Goal: Transaction & Acquisition: Purchase product/service

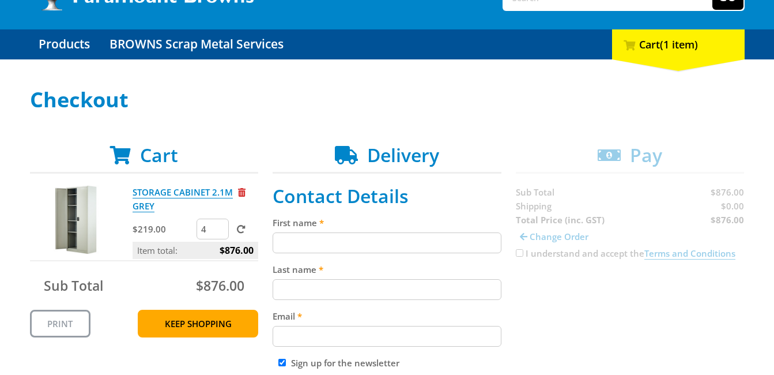
scroll to position [95, 0]
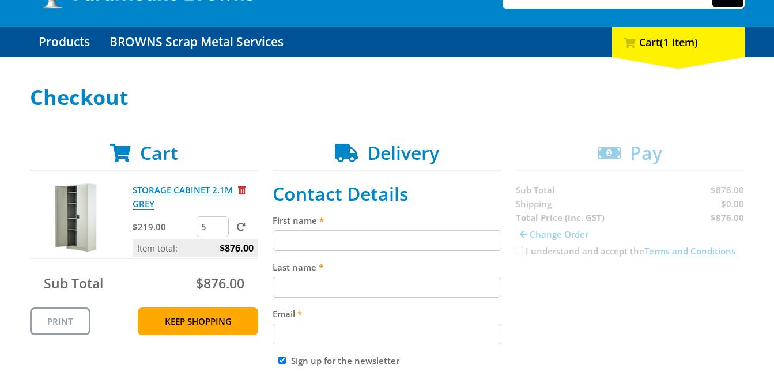
type input "5"
click at [221, 225] on input "5" at bounding box center [213, 226] width 32 height 21
click at [241, 227] on span at bounding box center [241, 226] width 9 height 9
click at [0, 0] on input "submit" at bounding box center [0, 0] width 0 height 0
type input "6"
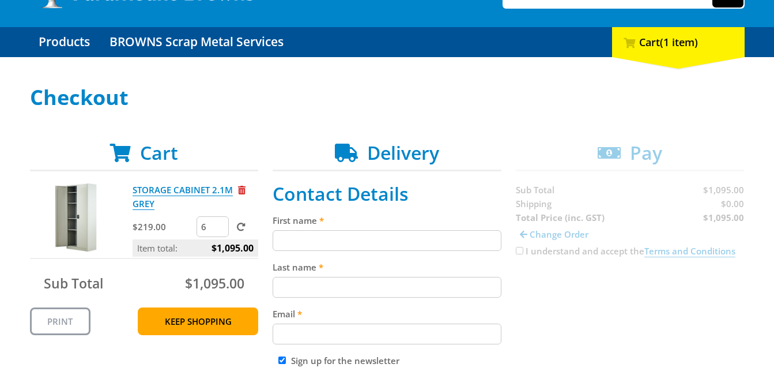
click at [219, 225] on input "6" at bounding box center [213, 226] width 32 height 21
click at [239, 229] on span at bounding box center [241, 226] width 9 height 9
click at [0, 0] on input "submit" at bounding box center [0, 0] width 0 height 0
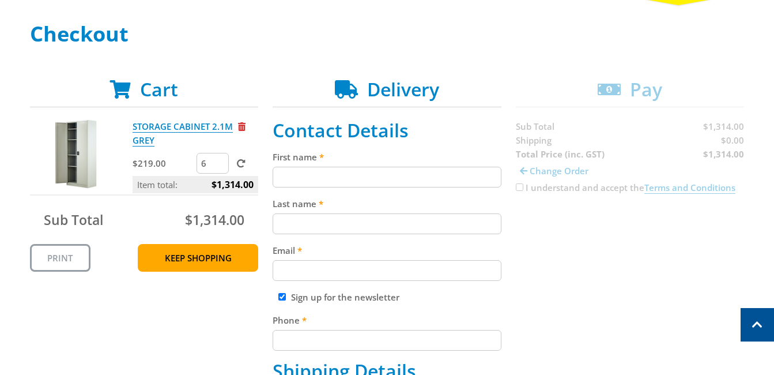
scroll to position [150, 0]
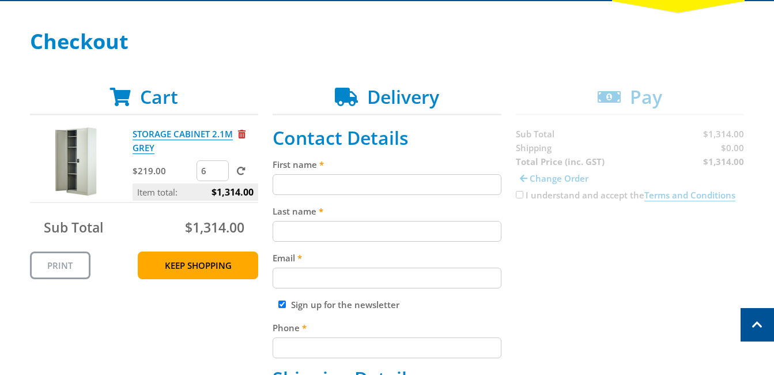
click at [240, 168] on span at bounding box center [241, 171] width 9 height 9
click at [0, 0] on input "submit" at bounding box center [0, 0] width 0 height 0
type input "7"
click at [220, 168] on input "7" at bounding box center [213, 170] width 32 height 21
click at [242, 171] on span at bounding box center [241, 171] width 9 height 9
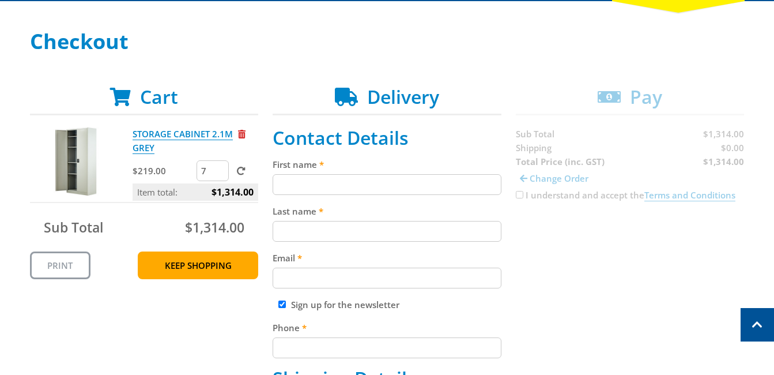
click at [0, 0] on input "submit" at bounding box center [0, 0] width 0 height 0
type input "8"
click at [219, 169] on input "8" at bounding box center [213, 170] width 32 height 21
click at [240, 168] on span at bounding box center [241, 171] width 9 height 9
click at [0, 0] on input "submit" at bounding box center [0, 0] width 0 height 0
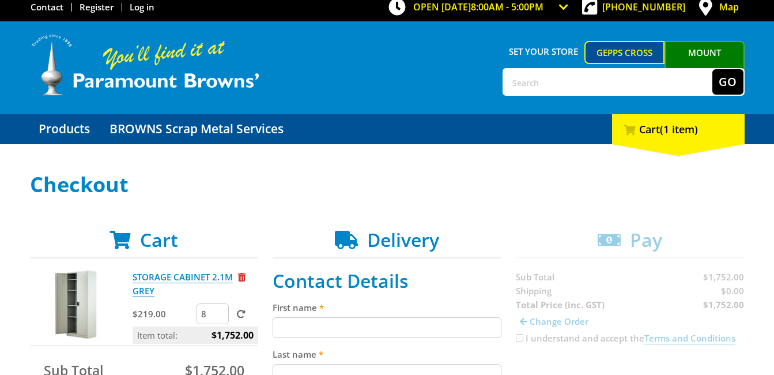
scroll to position [58, 0]
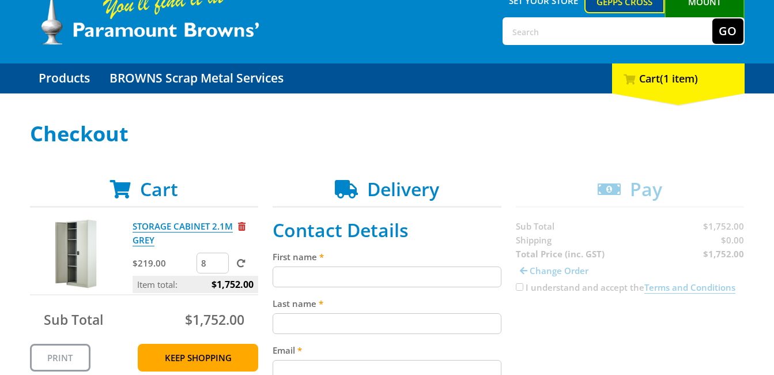
click at [402, 282] on input "First name" at bounding box center [387, 276] width 229 height 21
type input "[PERSON_NAME]"
type input "[EMAIL_ADDRESS][DOMAIN_NAME]"
type input "0410620373"
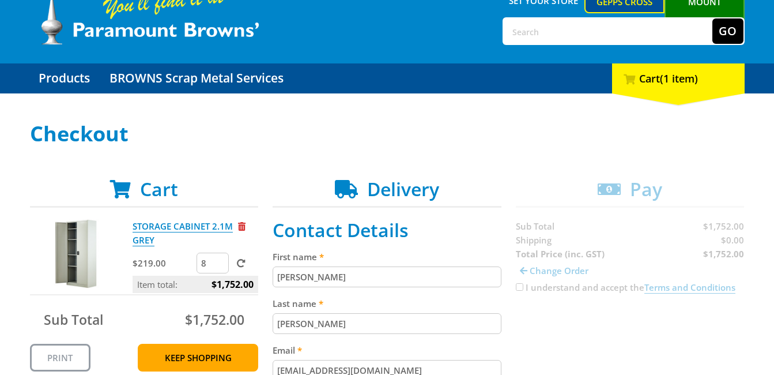
type input "18"
type input "Zillmere"
type input "4034"
select select "QLD"
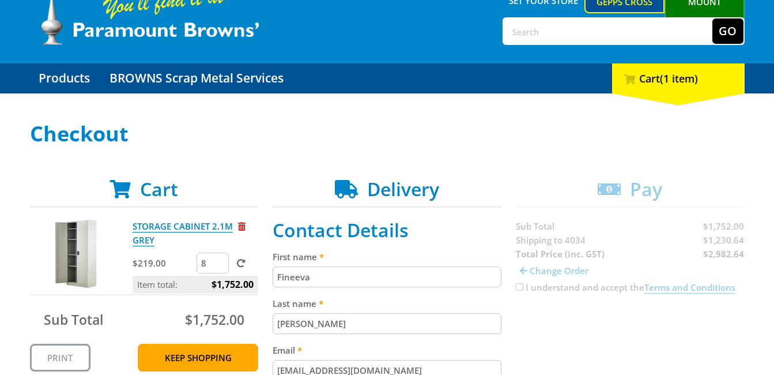
drag, startPoint x: 311, startPoint y: 276, endPoint x: 274, endPoint y: 280, distance: 37.6
click at [274, 280] on input "Fineeva" at bounding box center [387, 276] width 229 height 21
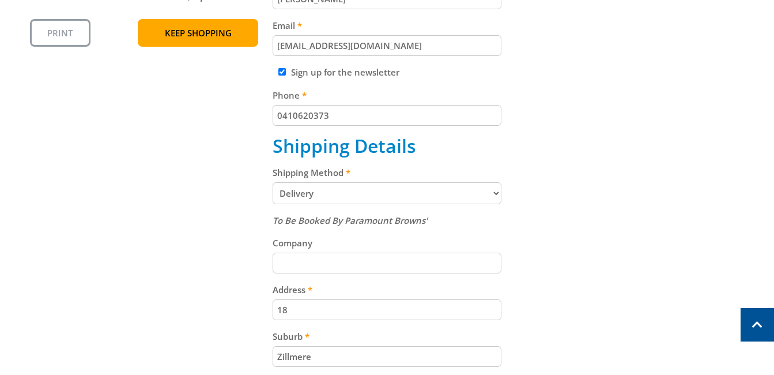
scroll to position [375, 0]
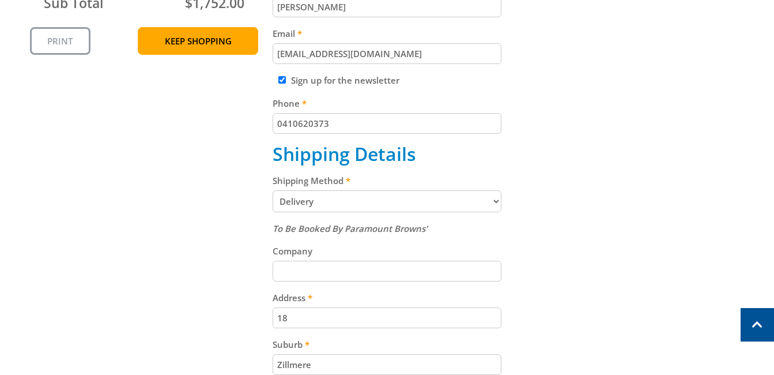
type input "[PERSON_NAME]"
click at [282, 78] on input "Sign up for the newsletter" at bounding box center [281, 79] width 7 height 7
checkbox input "false"
click at [497, 201] on select "Pickup from Gepps Cross Delivery" at bounding box center [387, 201] width 229 height 22
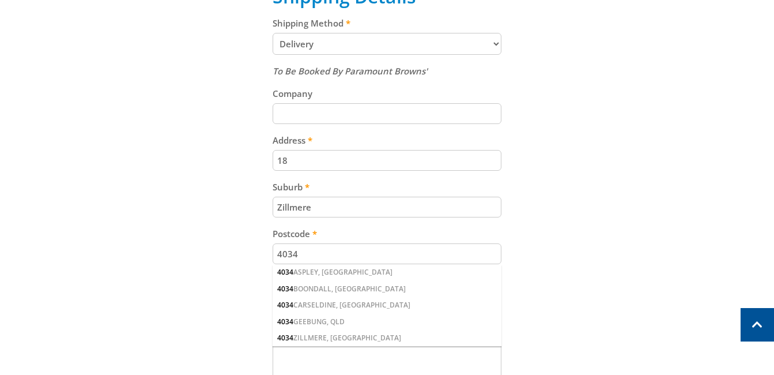
scroll to position [527, 0]
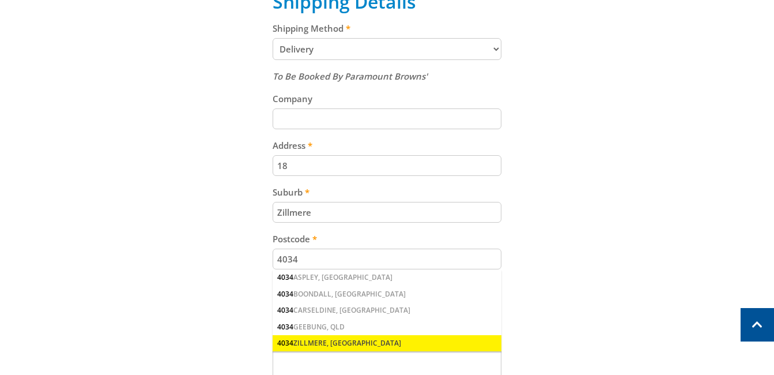
click at [308, 345] on div "4034 ZILLMERE, [GEOGRAPHIC_DATA]" at bounding box center [387, 343] width 229 height 16
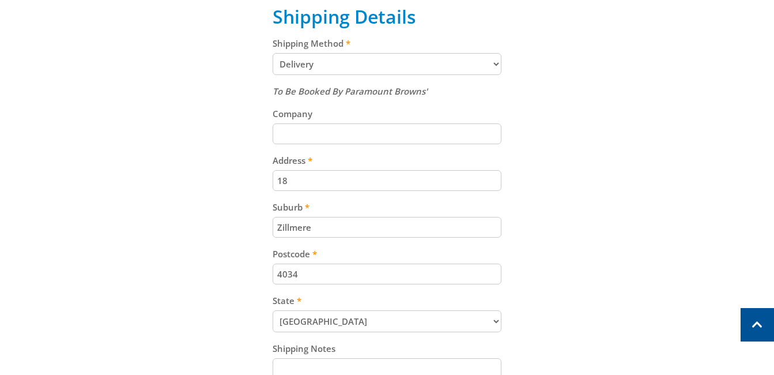
scroll to position [501, 0]
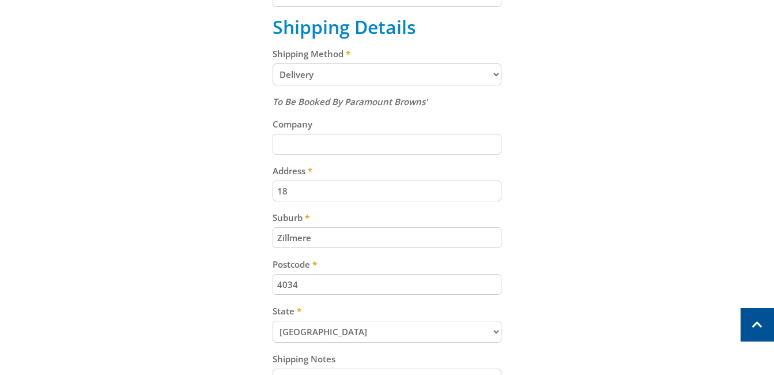
click at [279, 193] on input "18" at bounding box center [387, 190] width 229 height 21
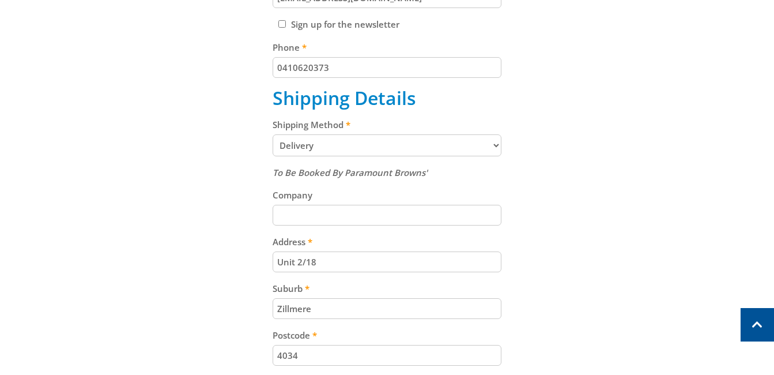
scroll to position [443, 0]
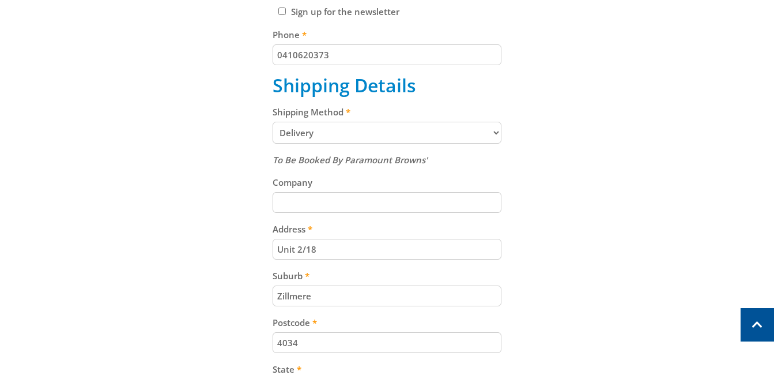
type input "Unit 2/18"
click at [310, 203] on input "Company" at bounding box center [387, 202] width 229 height 21
drag, startPoint x: 320, startPoint y: 202, endPoint x: 367, endPoint y: 203, distance: 46.7
click at [367, 203] on input "Inner City Darts Ass" at bounding box center [387, 202] width 229 height 21
type input "[GEOGRAPHIC_DATA]"
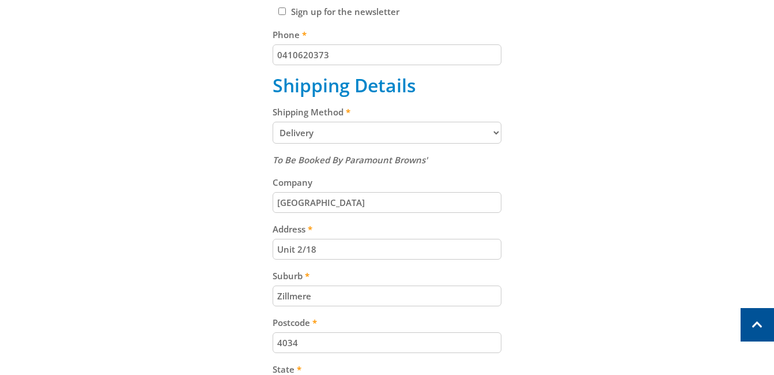
click at [565, 198] on div "Cart STORAGE CABINET 2.1M GREY $219.00 8 Item total: $1,752.00 Sub Total $1,752…" at bounding box center [387, 192] width 715 height 799
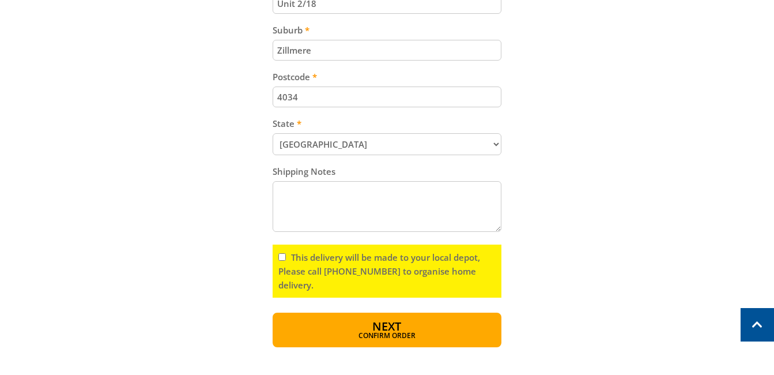
scroll to position [684, 0]
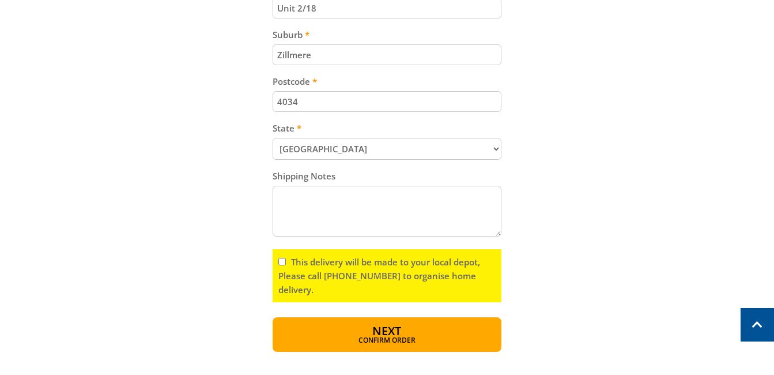
click at [283, 261] on input "This delivery will be made to your local depot, Please call [PHONE_NUMBER] to o…" at bounding box center [281, 261] width 7 height 7
click at [282, 262] on input "This delivery will be made to your local depot, Please call [PHONE_NUMBER] to o…" at bounding box center [281, 261] width 7 height 7
click at [378, 338] on span "Confirm order" at bounding box center [386, 341] width 179 height 7
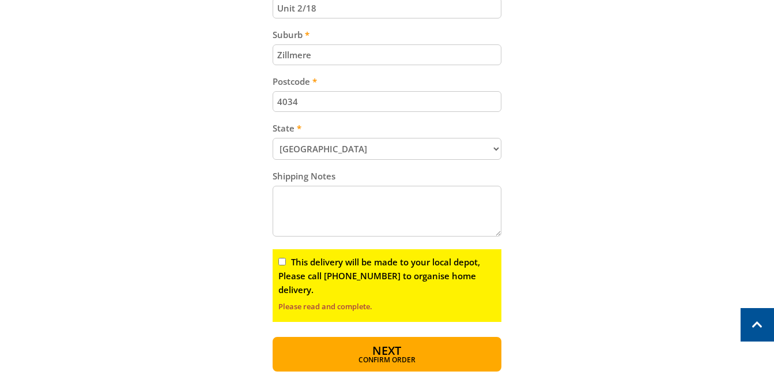
click at [282, 262] on input "This delivery will be made to your local depot, Please call [PHONE_NUMBER] to o…" at bounding box center [281, 261] width 7 height 7
checkbox input "true"
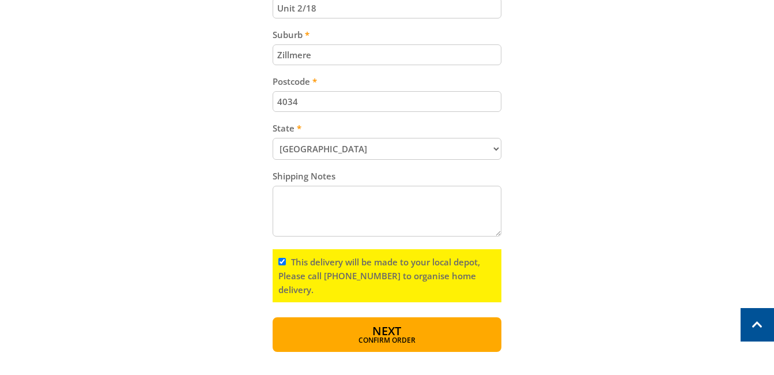
click at [395, 337] on span "Confirm order" at bounding box center [386, 340] width 179 height 7
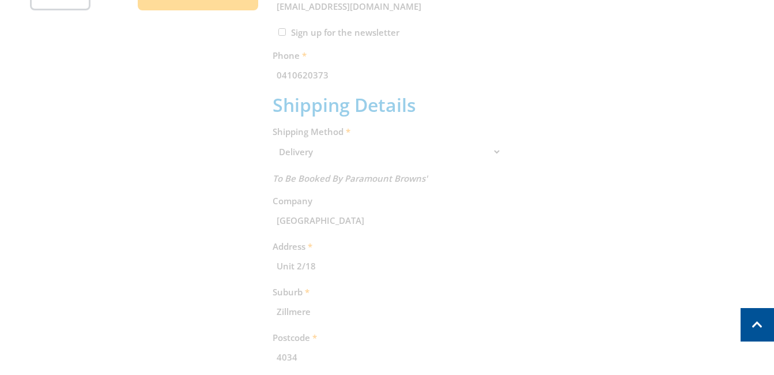
scroll to position [236, 0]
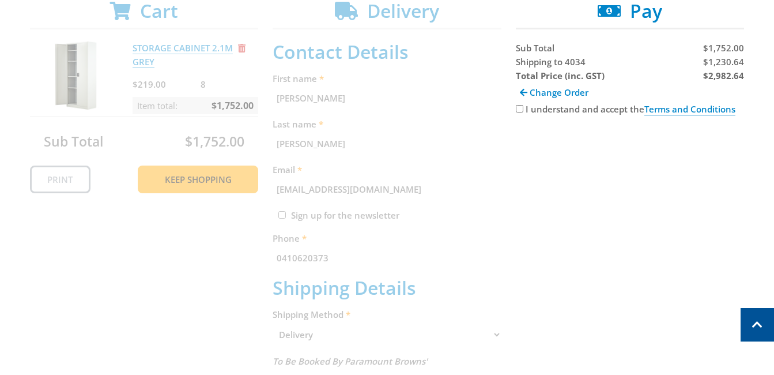
click at [520, 110] on input "I understand and accept the Terms and Conditions" at bounding box center [519, 108] width 7 height 7
checkbox input "true"
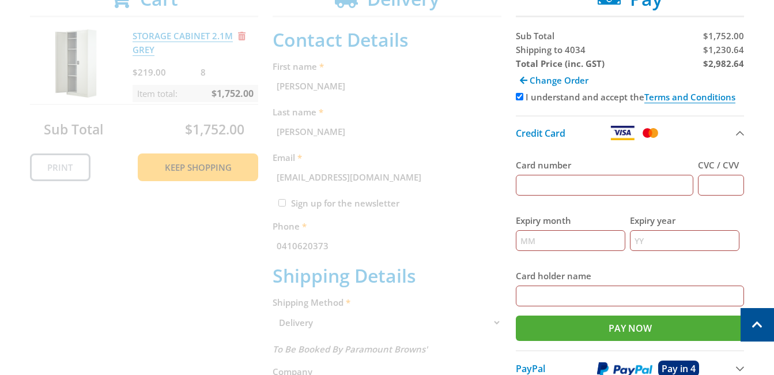
scroll to position [246, 0]
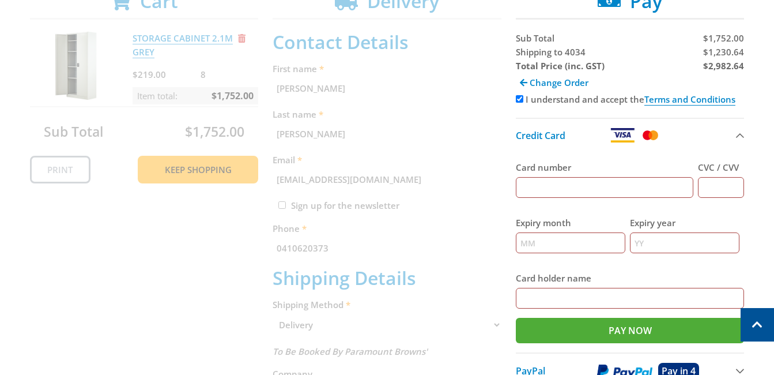
click at [555, 186] on input "Card number" at bounding box center [605, 187] width 178 height 21
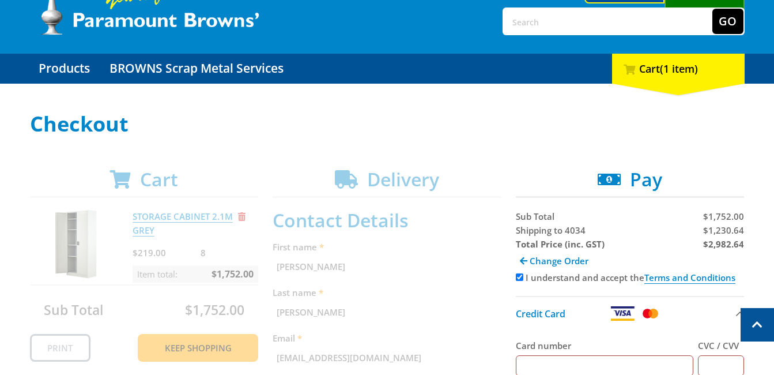
scroll to position [0, 0]
